Goal: Transaction & Acquisition: Purchase product/service

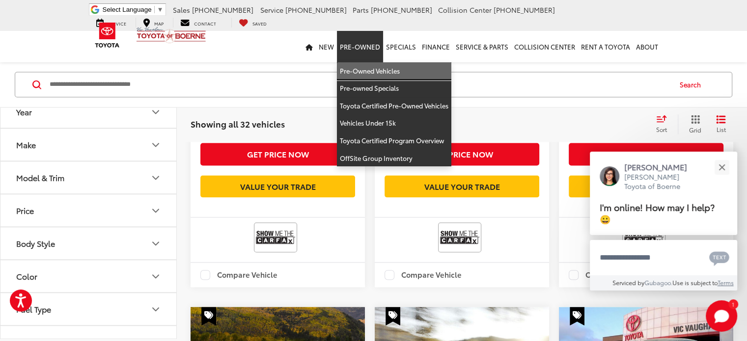
click at [355, 67] on link "Pre-Owned Vehicles" at bounding box center [394, 71] width 114 height 18
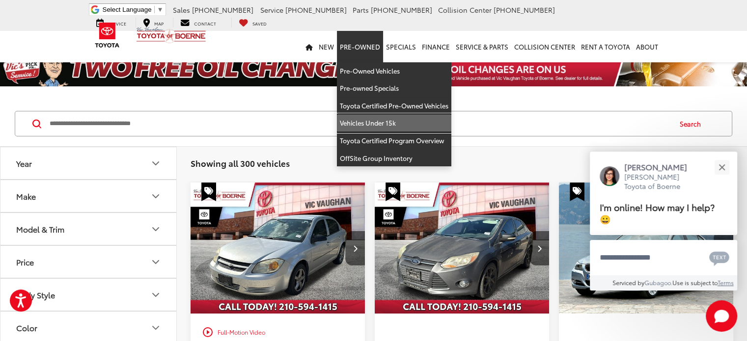
click at [366, 127] on link "Vehicles Under 15k" at bounding box center [394, 123] width 114 height 18
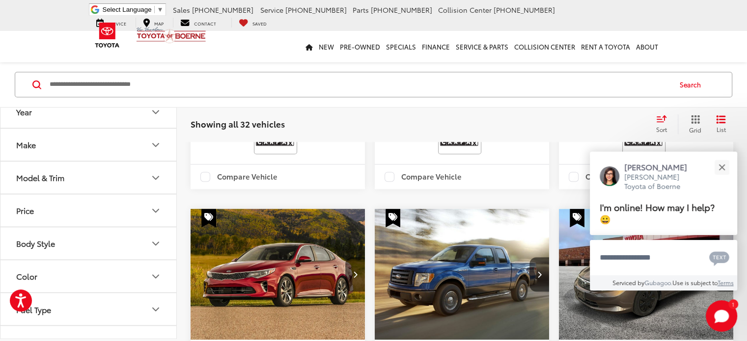
scroll to position [1620, 0]
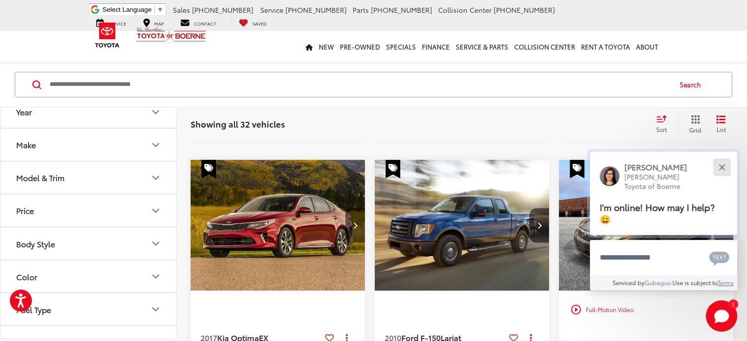
click at [724, 163] on button "Close" at bounding box center [721, 167] width 21 height 21
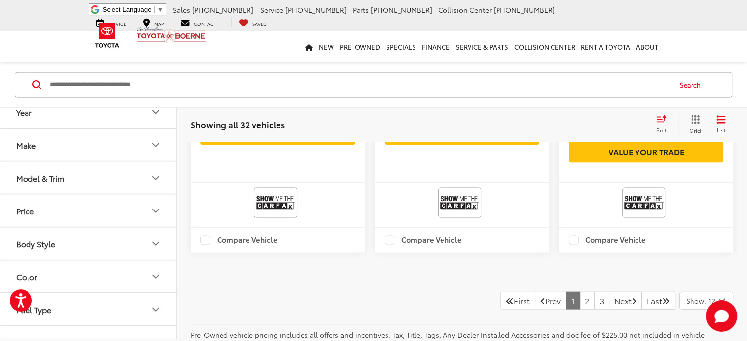
scroll to position [2160, 0]
